Goal: Task Accomplishment & Management: Use online tool/utility

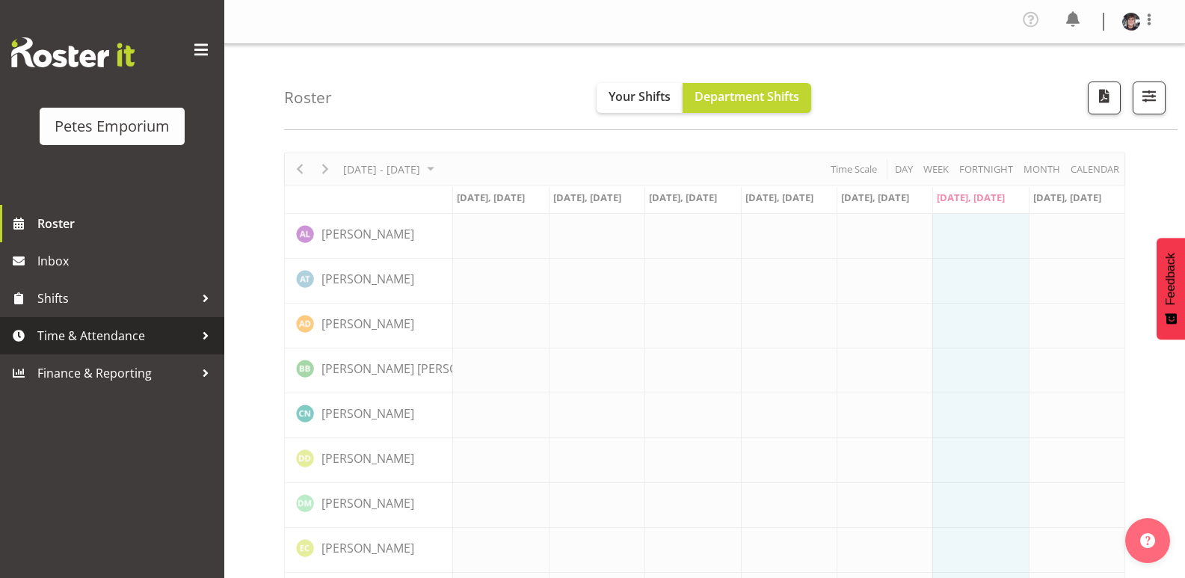
click at [121, 327] on span "Time & Attendance" at bounding box center [115, 336] width 157 height 22
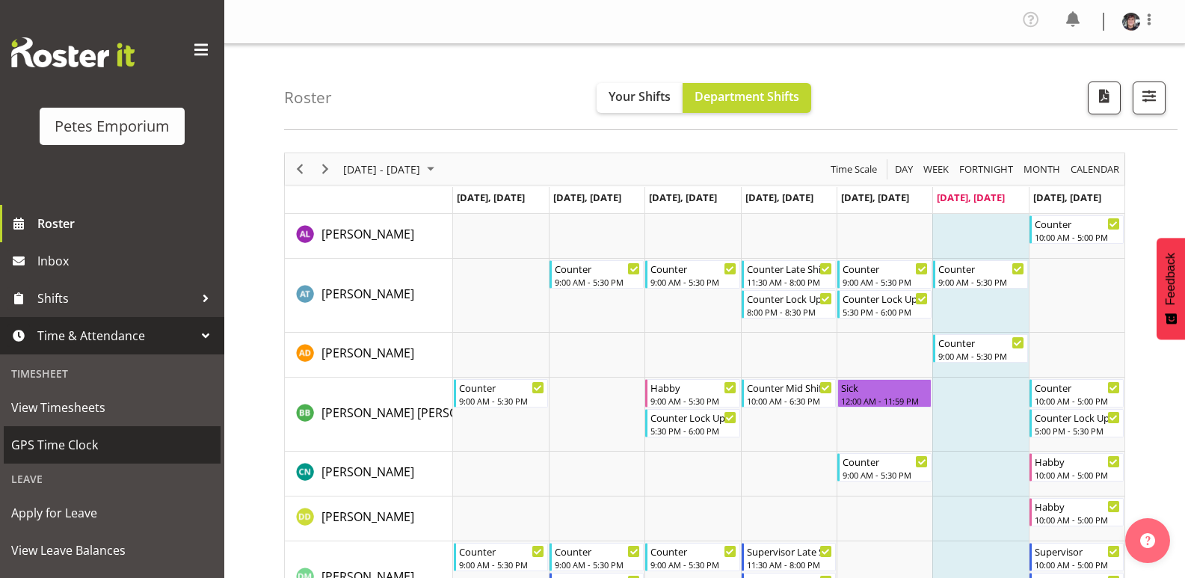
click at [71, 443] on span "GPS Time Clock" at bounding box center [112, 445] width 202 height 22
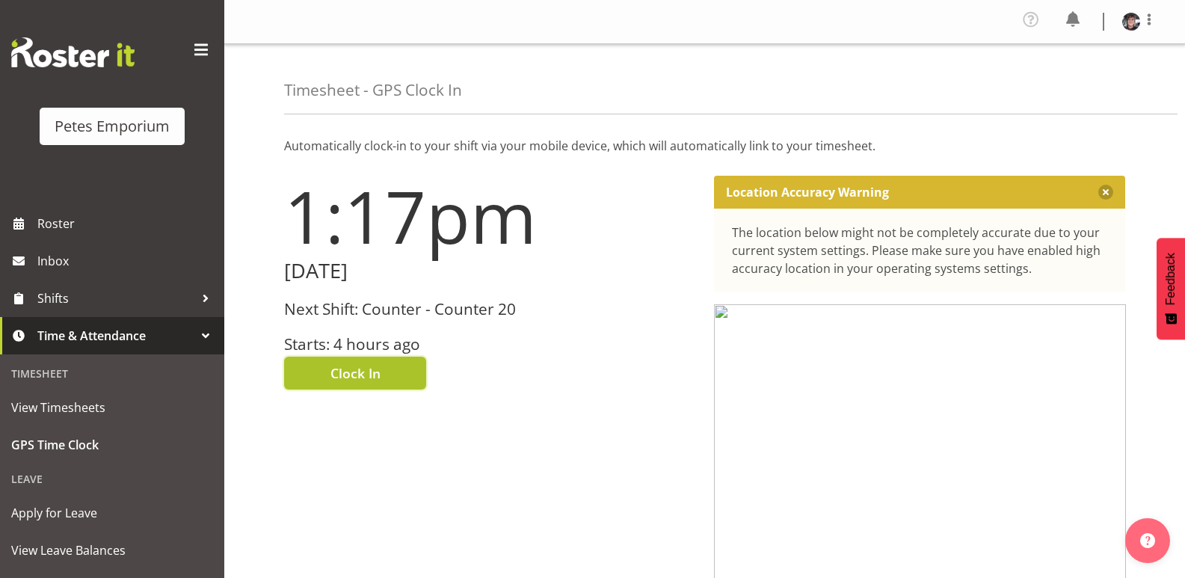
click at [388, 372] on button "Clock In" at bounding box center [355, 373] width 142 height 33
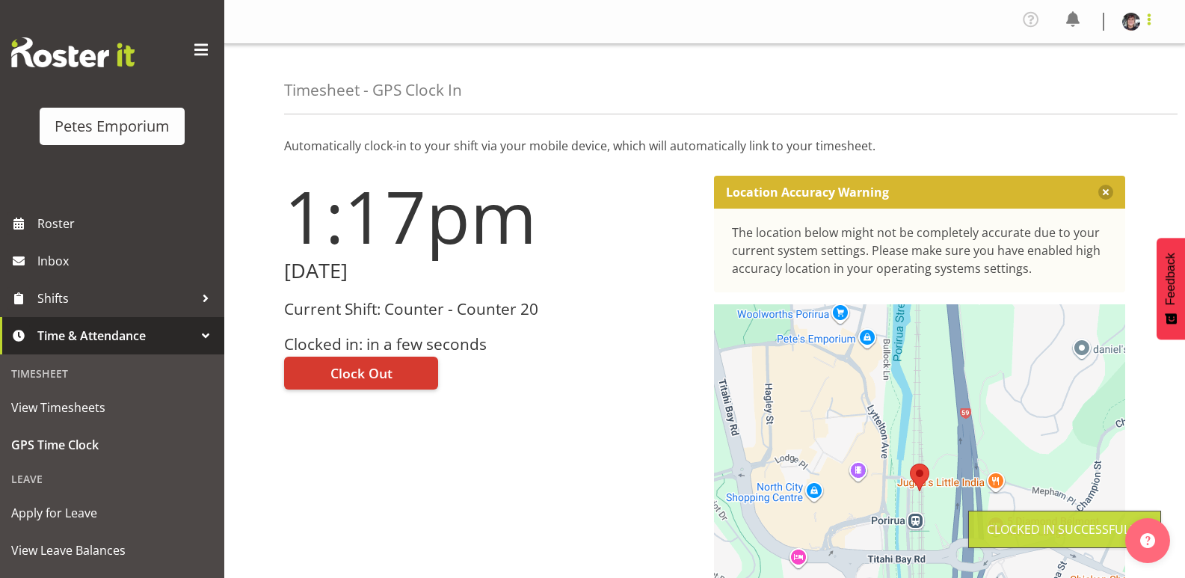
click at [1150, 19] on span at bounding box center [1150, 19] width 18 height 18
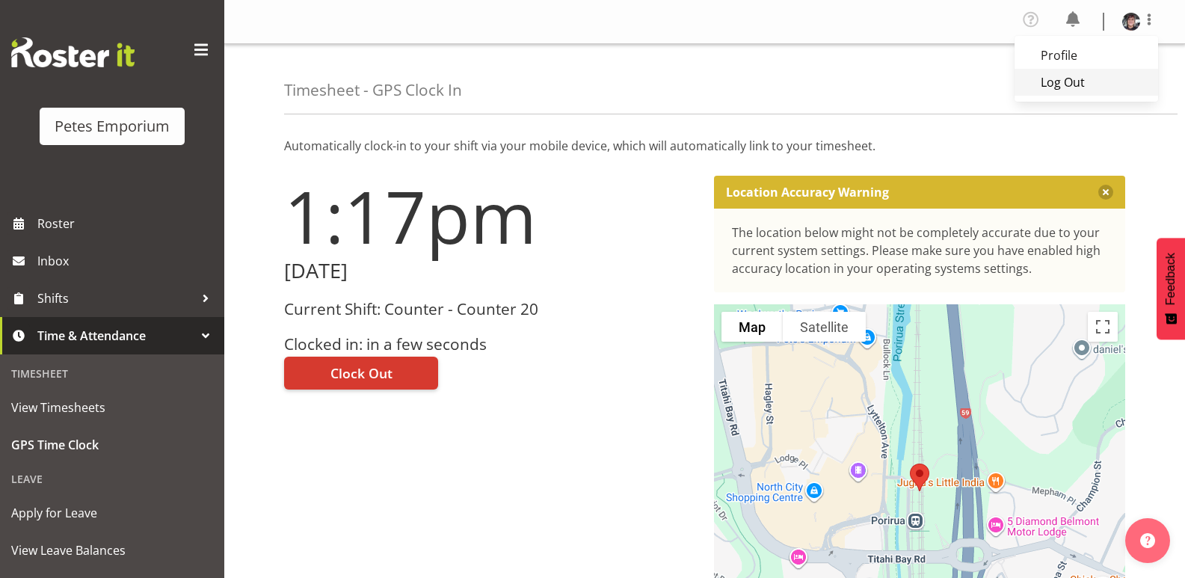
click at [1072, 82] on link "Log Out" at bounding box center [1087, 82] width 144 height 27
